Goal: Task Accomplishment & Management: Manage account settings

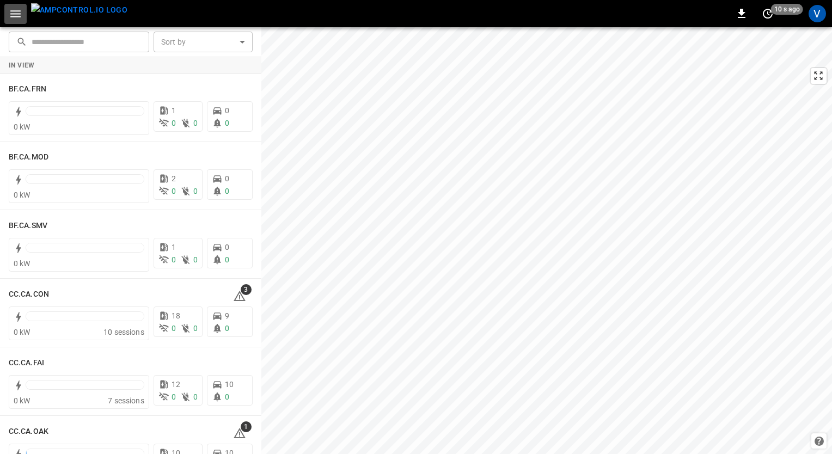
click at [20, 20] on icon "button" at bounding box center [16, 14] width 14 height 14
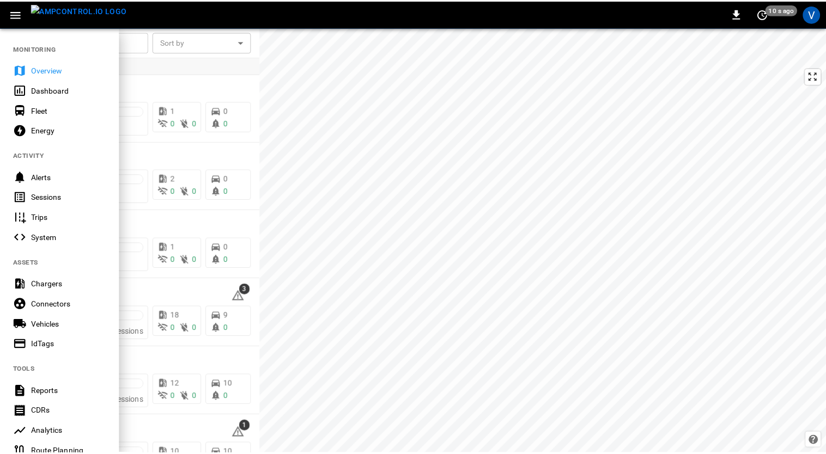
scroll to position [174, 0]
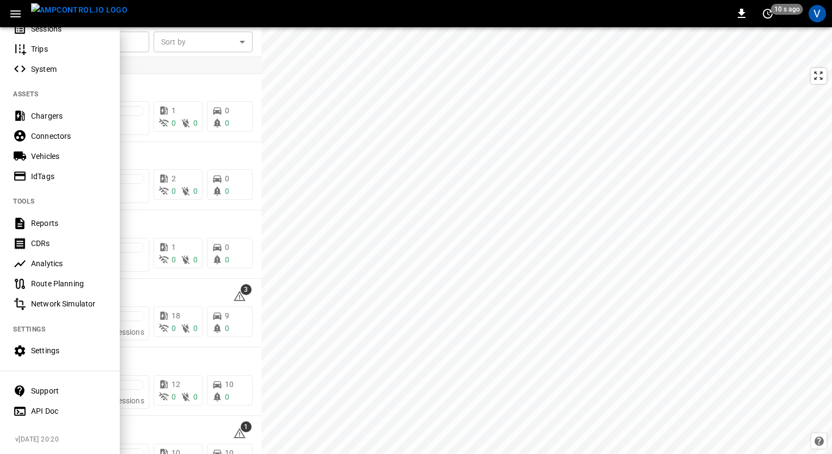
click at [47, 350] on div "Settings" at bounding box center [69, 350] width 76 height 11
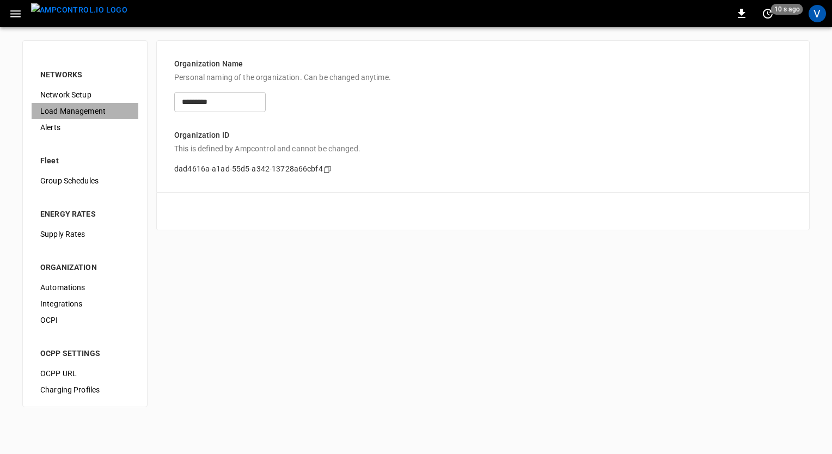
click at [65, 112] on span "Load Management" at bounding box center [84, 111] width 89 height 11
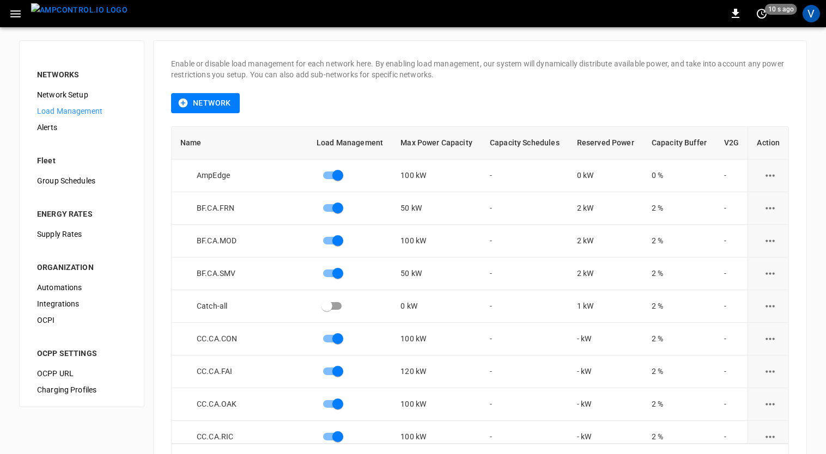
click at [800, 188] on div "Enable or disable load management for each network here. By enabling load manag…" at bounding box center [480, 265] width 654 height 451
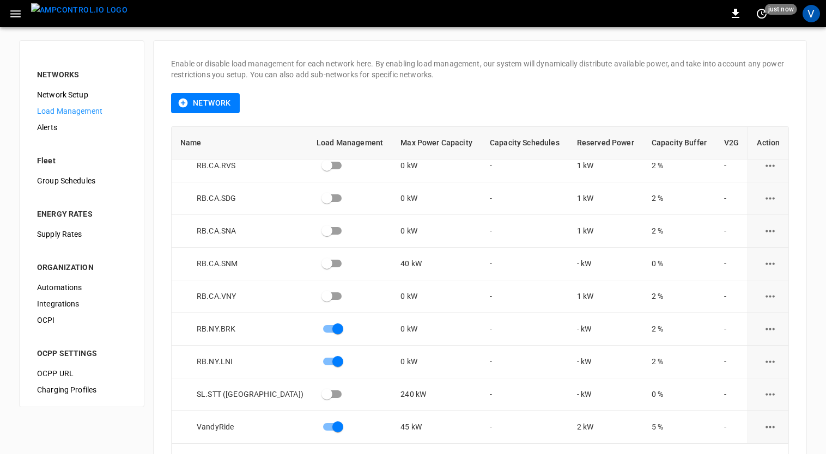
click at [797, 240] on div "Enable or disable load management for each network here. By enabling load manag…" at bounding box center [480, 265] width 654 height 451
click at [814, 60] on div "NETWORKS Network Setup Load Management Alerts Fleet Group Schedules ENERGY RATE…" at bounding box center [413, 265] width 826 height 477
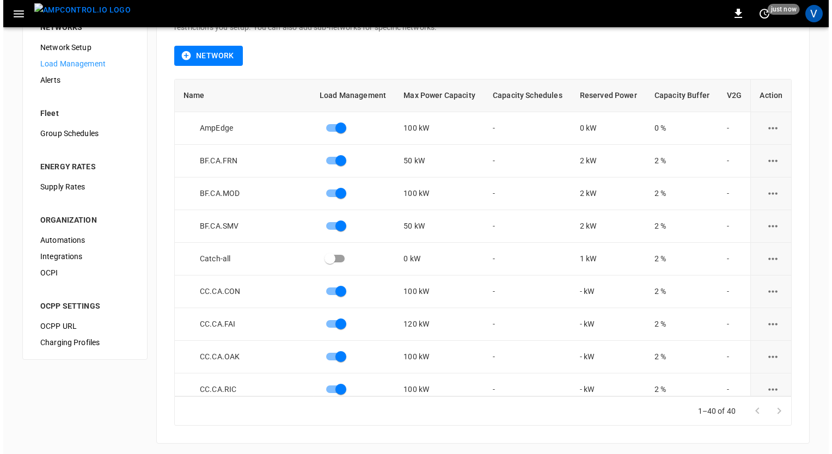
scroll to position [50, 0]
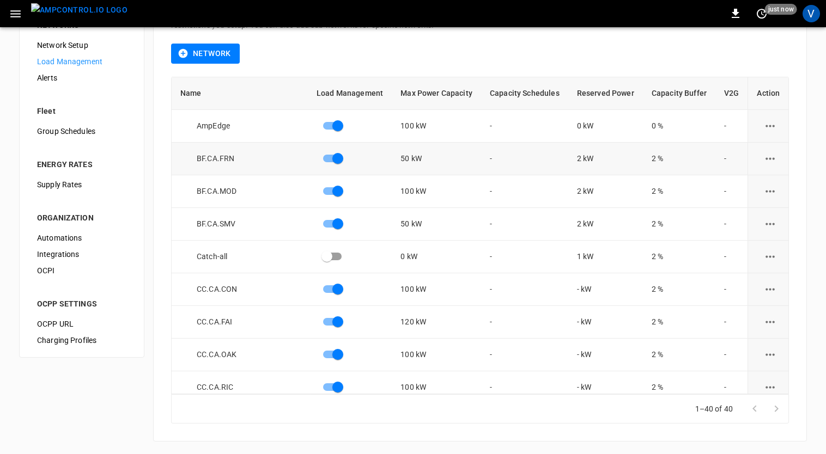
click at [767, 162] on icon "load management options" at bounding box center [770, 159] width 14 height 14
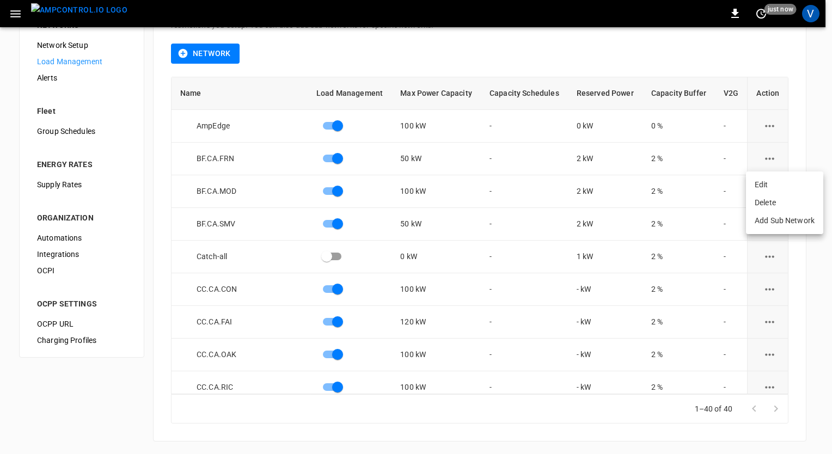
click at [768, 188] on li "Edit" at bounding box center [784, 185] width 77 height 18
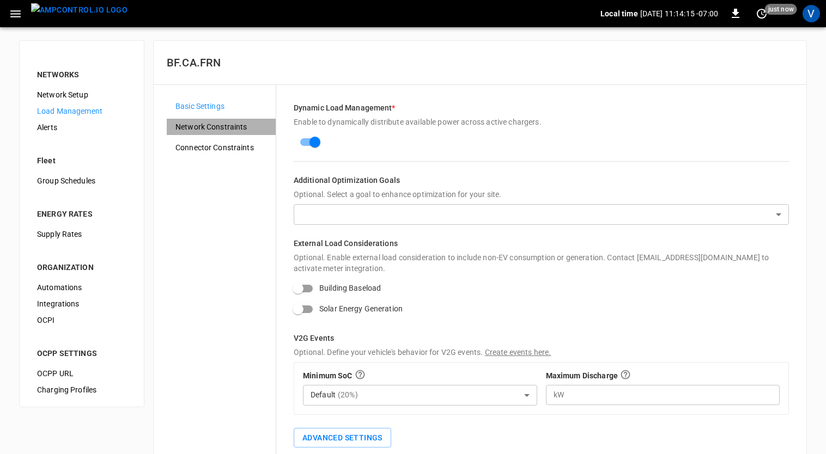
click at [215, 134] on div "Network Constraints" at bounding box center [221, 127] width 109 height 16
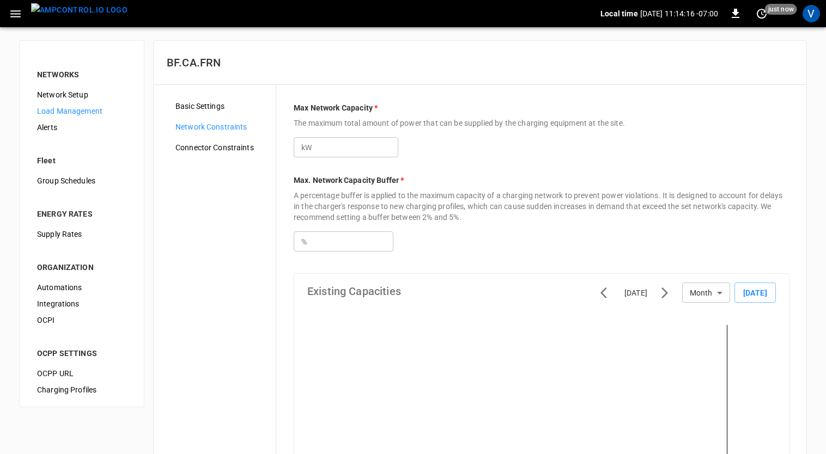
click at [215, 150] on span "Connector Constraints" at bounding box center [221, 147] width 92 height 11
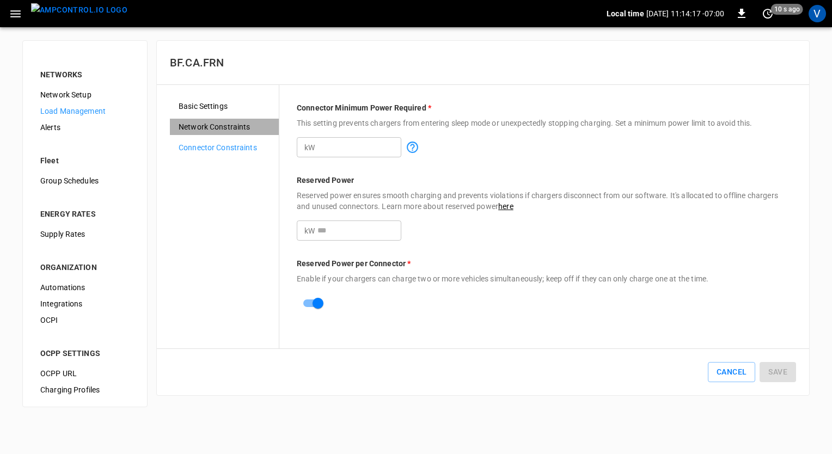
click at [211, 133] on div "Network Constraints" at bounding box center [224, 127] width 109 height 16
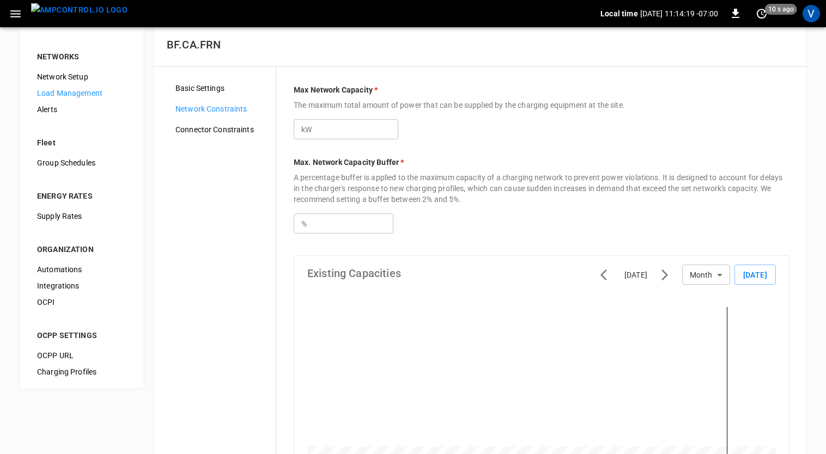
scroll to position [16, 0]
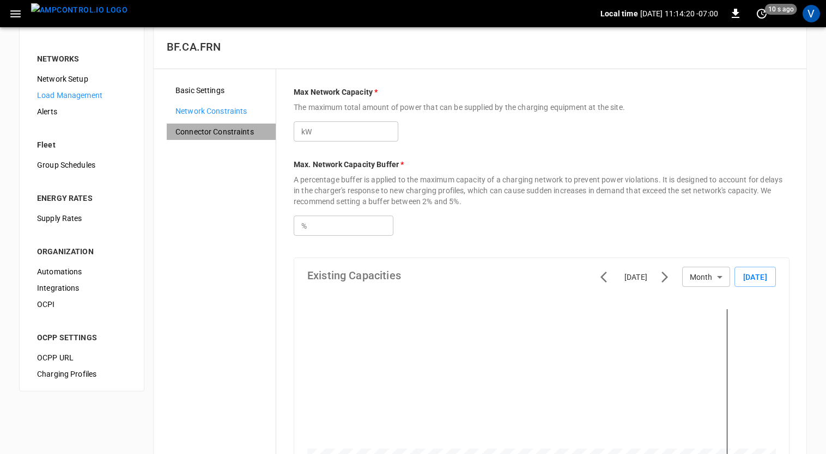
click at [211, 137] on div "Connector Constraints" at bounding box center [221, 132] width 109 height 16
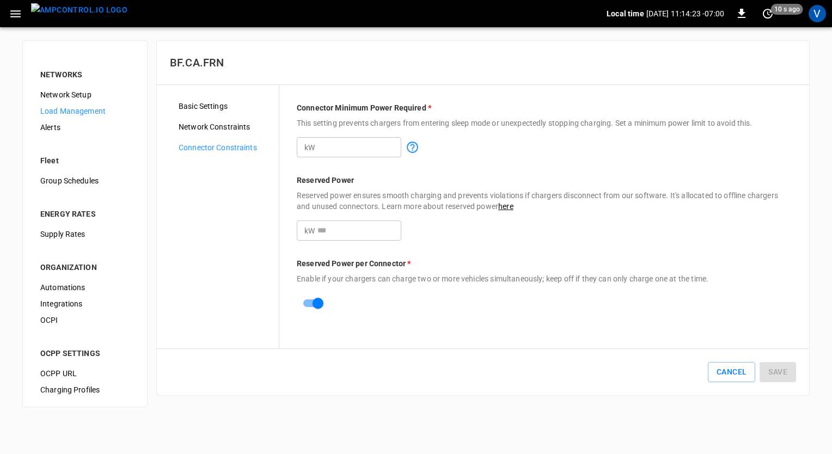
click at [9, 10] on icon "button" at bounding box center [16, 14] width 14 height 14
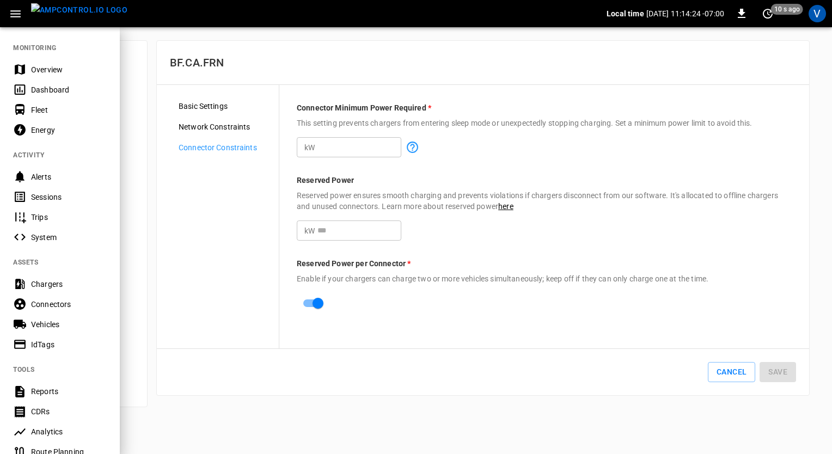
click at [39, 78] on div "Overview" at bounding box center [60, 69] width 120 height 20
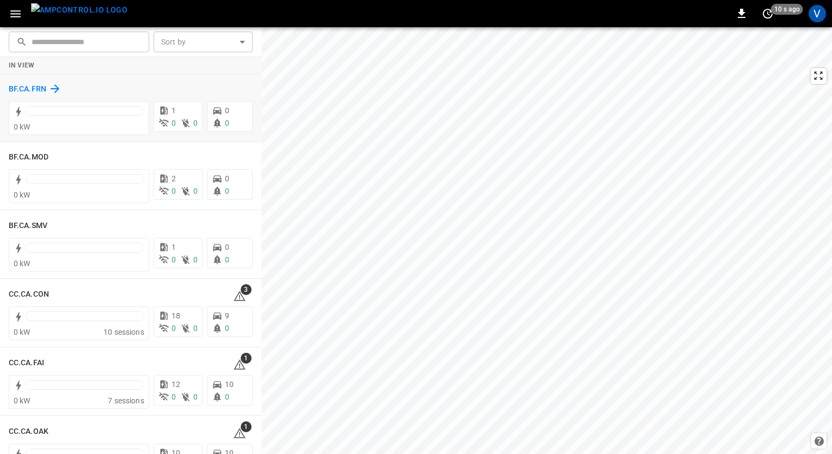
click at [26, 84] on h6 "BF.CA.FRN" at bounding box center [28, 89] width 38 height 12
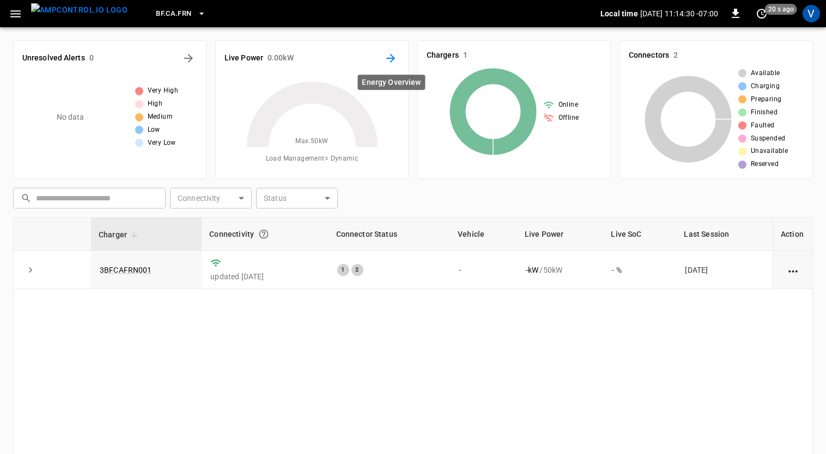
click at [391, 61] on icon "Energy Overview" at bounding box center [390, 58] width 9 height 9
click at [117, 268] on link "3BFCAFRN001" at bounding box center [125, 270] width 57 height 13
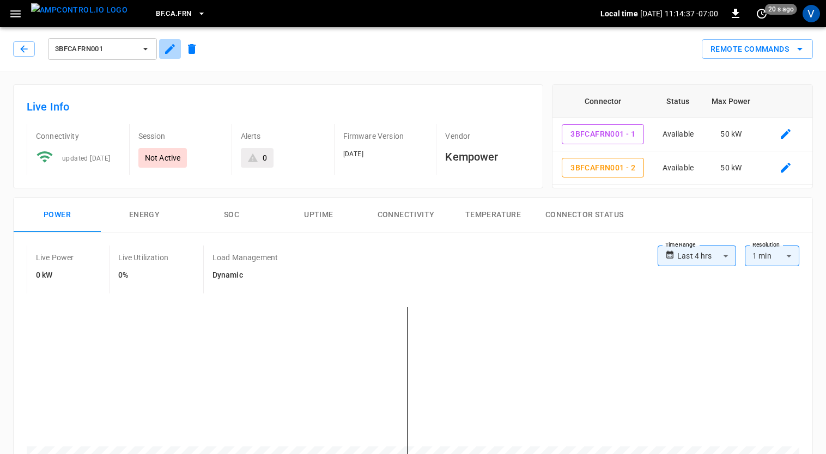
click at [166, 52] on icon "button" at bounding box center [170, 49] width 10 height 10
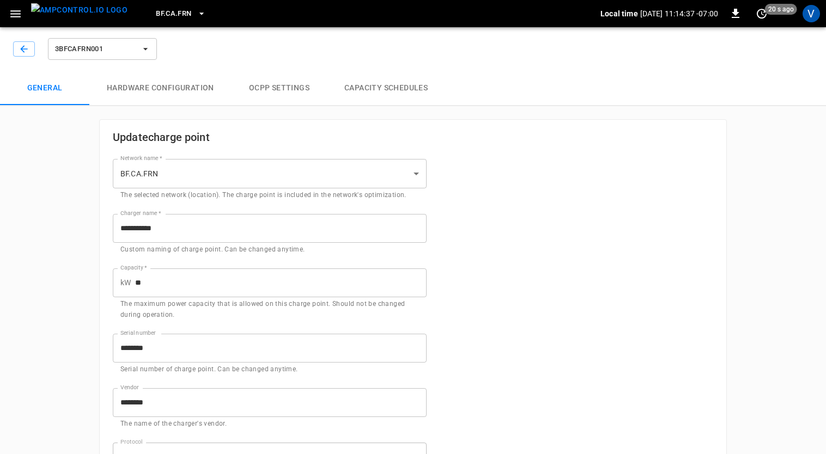
type input "**********"
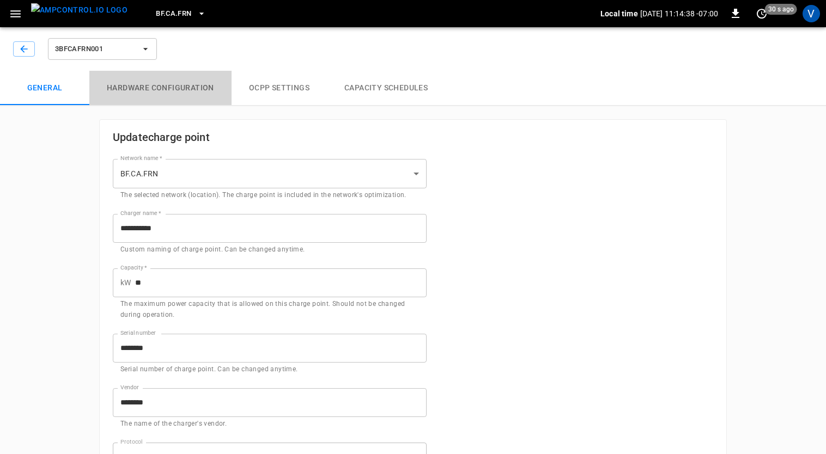
click at [179, 99] on button "Hardware configuration" at bounding box center [160, 88] width 142 height 35
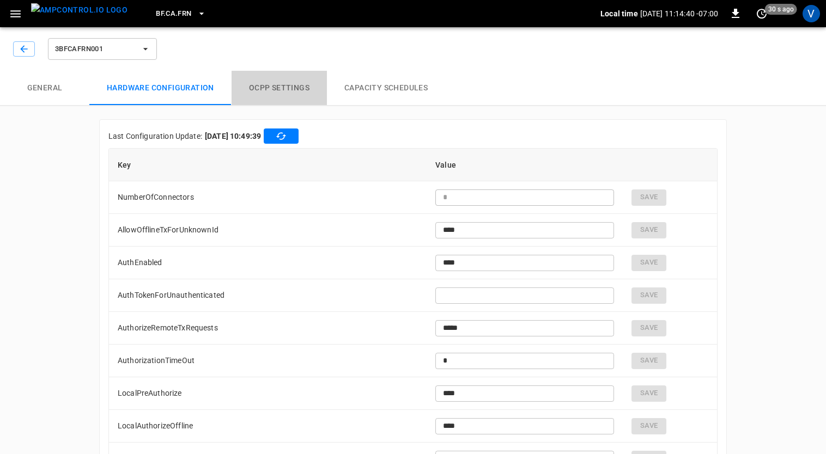
click at [285, 89] on button "OCPP settings" at bounding box center [278, 88] width 95 height 35
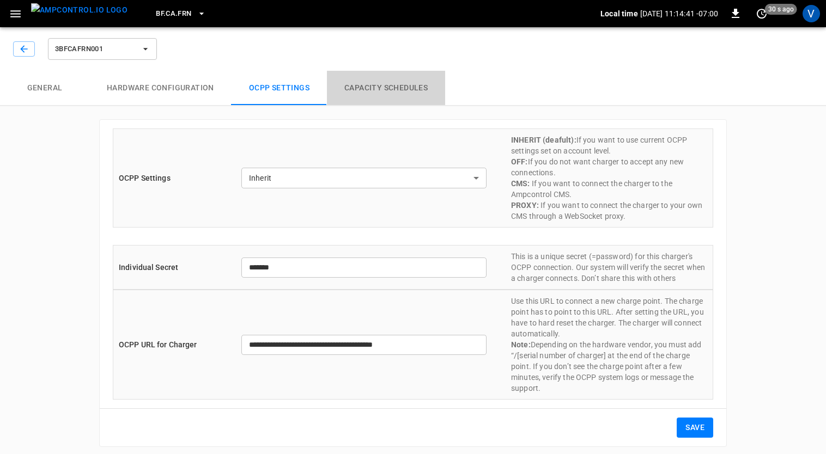
click at [381, 90] on button "Capacity Schedules" at bounding box center [386, 88] width 118 height 35
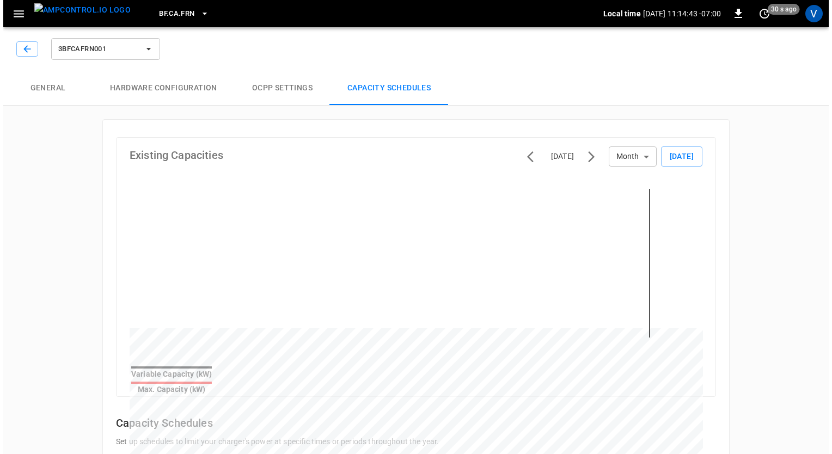
scroll to position [137, 0]
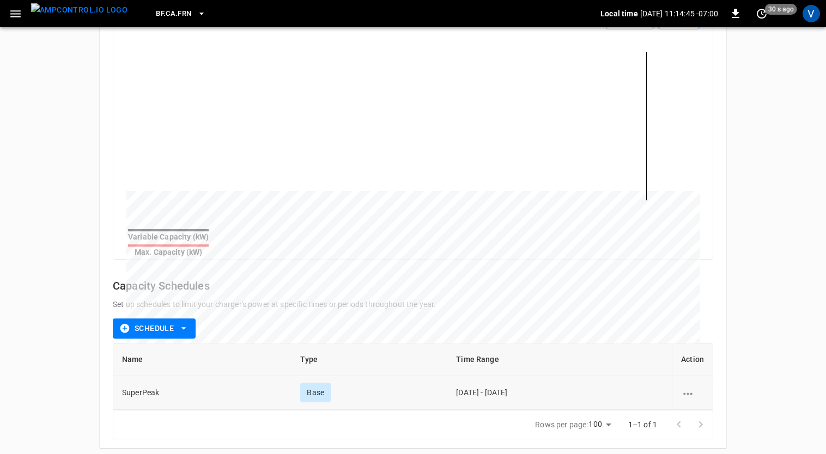
click at [692, 389] on icon "schedule options" at bounding box center [688, 394] width 14 height 14
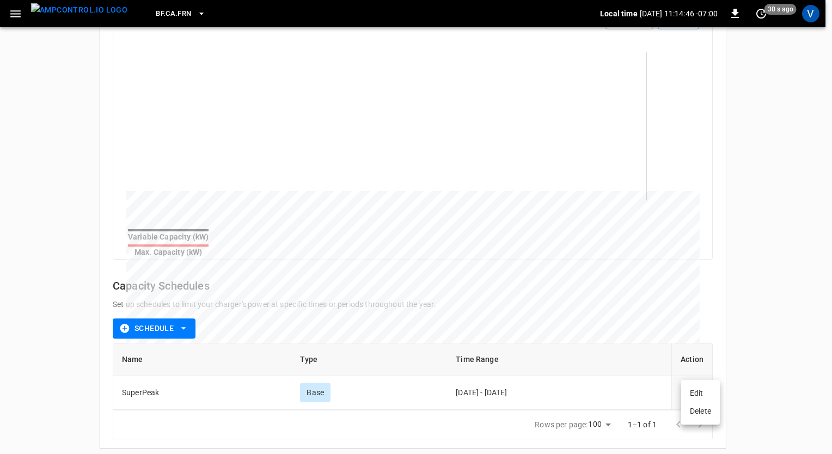
click at [697, 394] on li "Edit" at bounding box center [700, 394] width 39 height 18
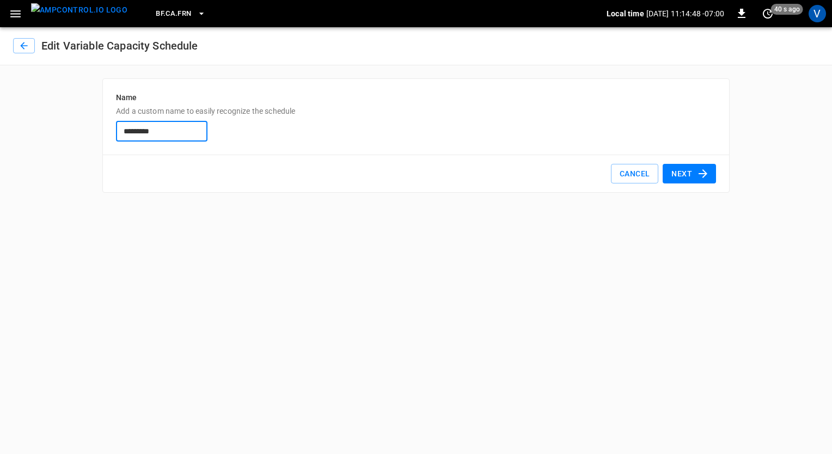
click at [681, 176] on button "Next" at bounding box center [689, 174] width 53 height 20
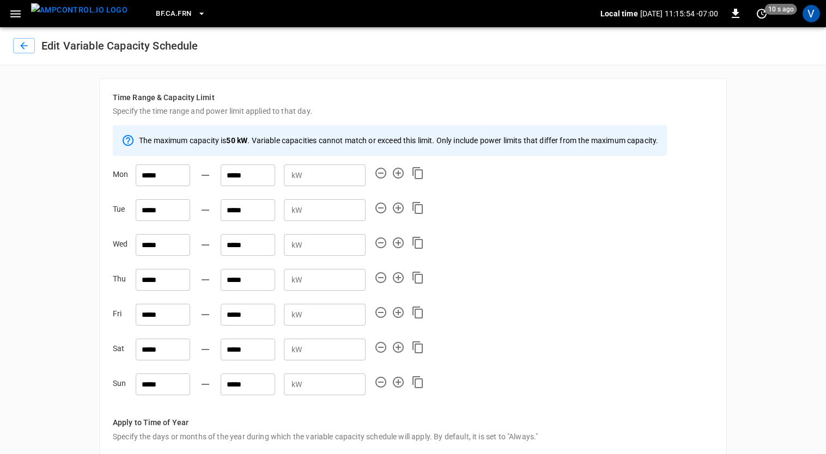
click at [751, 271] on div "**********" at bounding box center [413, 277] width 826 height 554
click at [48, 293] on div "**********" at bounding box center [413, 277] width 826 height 554
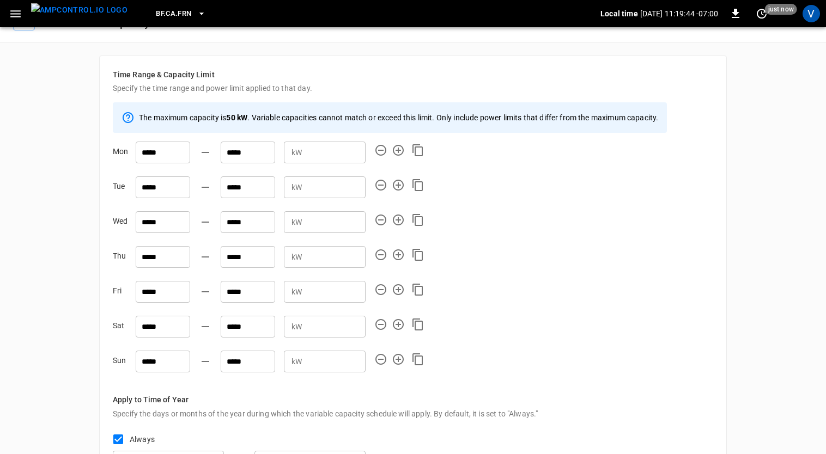
scroll to position [25, 0]
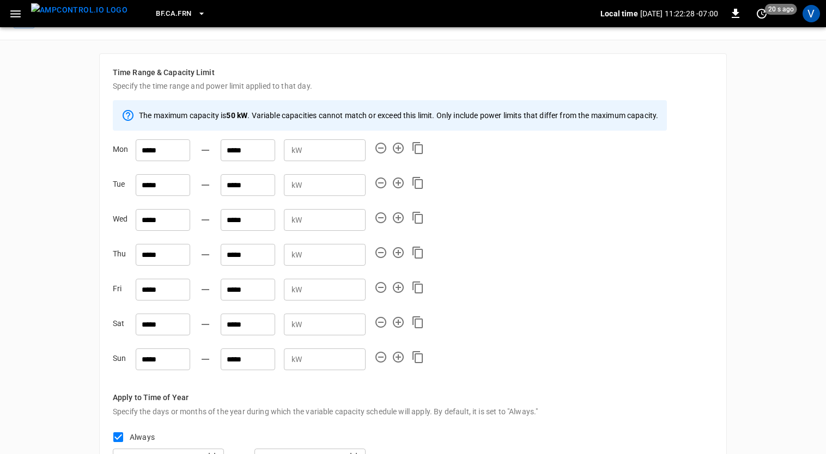
click at [22, 205] on div "**********" at bounding box center [413, 252] width 826 height 554
click at [45, 251] on div "**********" at bounding box center [413, 252] width 826 height 554
click at [59, 294] on div "**********" at bounding box center [413, 252] width 826 height 554
